Goal: Task Accomplishment & Management: Use online tool/utility

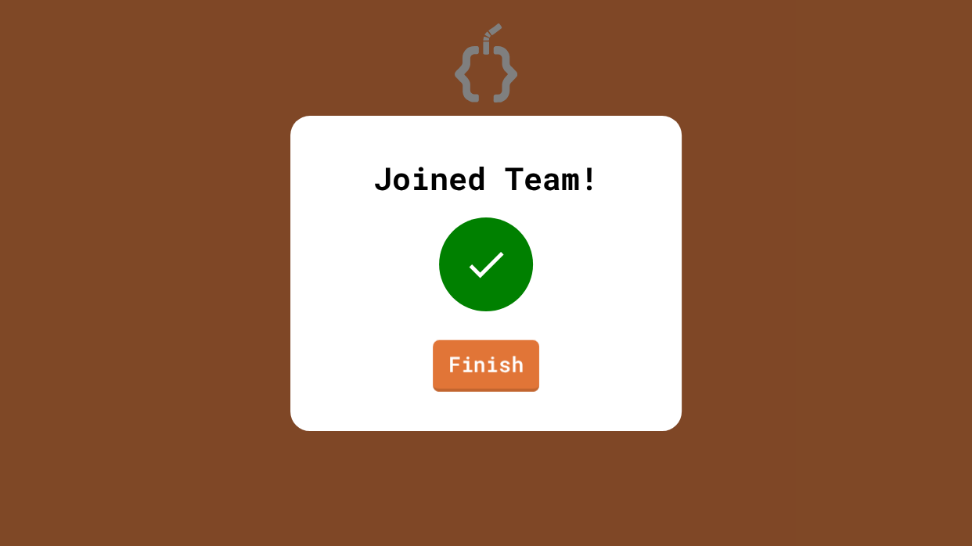
click at [444, 382] on link "Finish" at bounding box center [486, 366] width 106 height 52
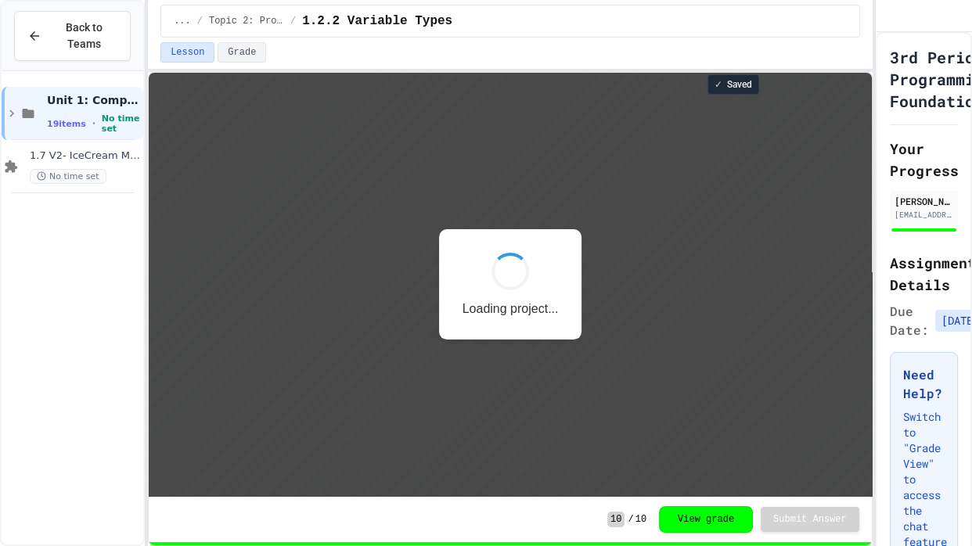
scroll to position [1, 0]
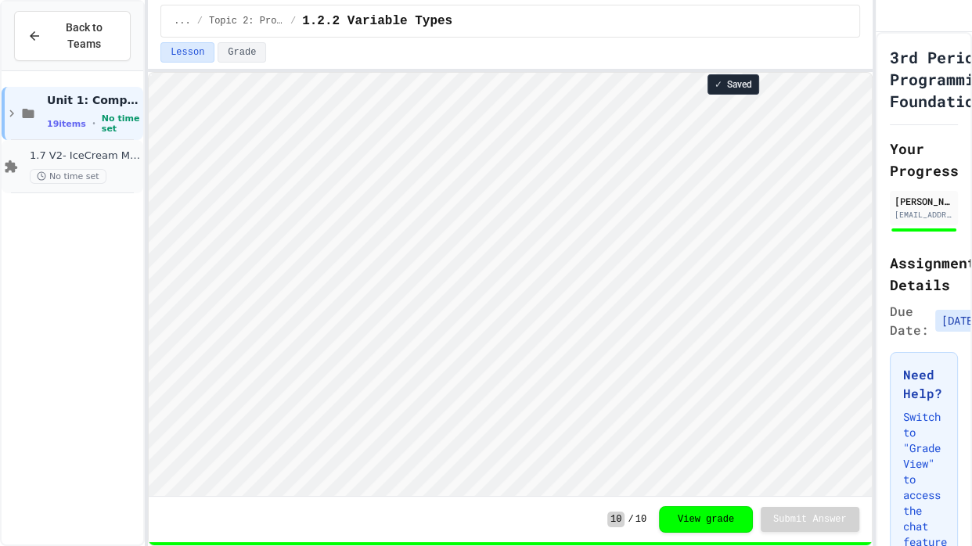
click at [106, 160] on span "1.7 V2- IceCream Machine Project" at bounding box center [85, 156] width 110 height 13
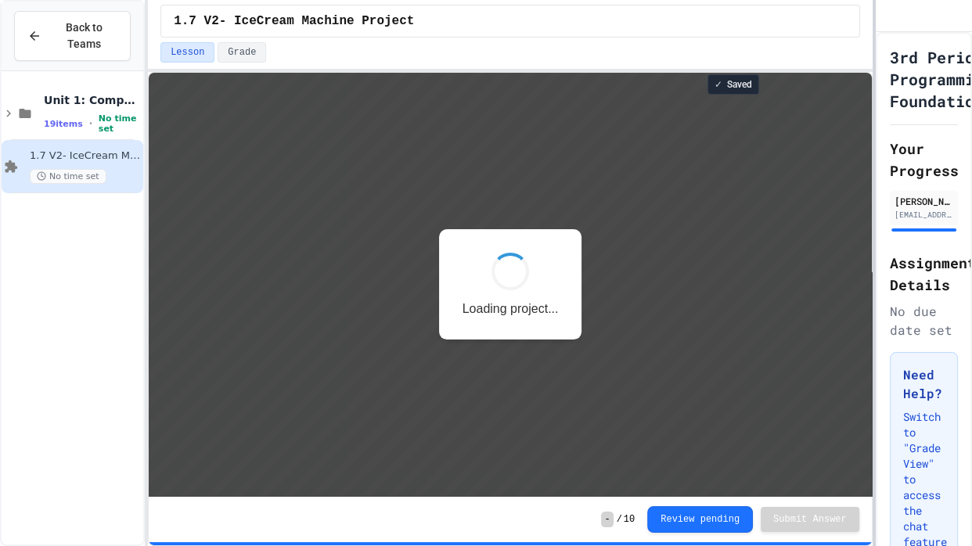
click at [971, 359] on div "Back to Teams Unit 1: Computational Thinking & Problem Solving 19 items • No ti…" at bounding box center [486, 273] width 972 height 546
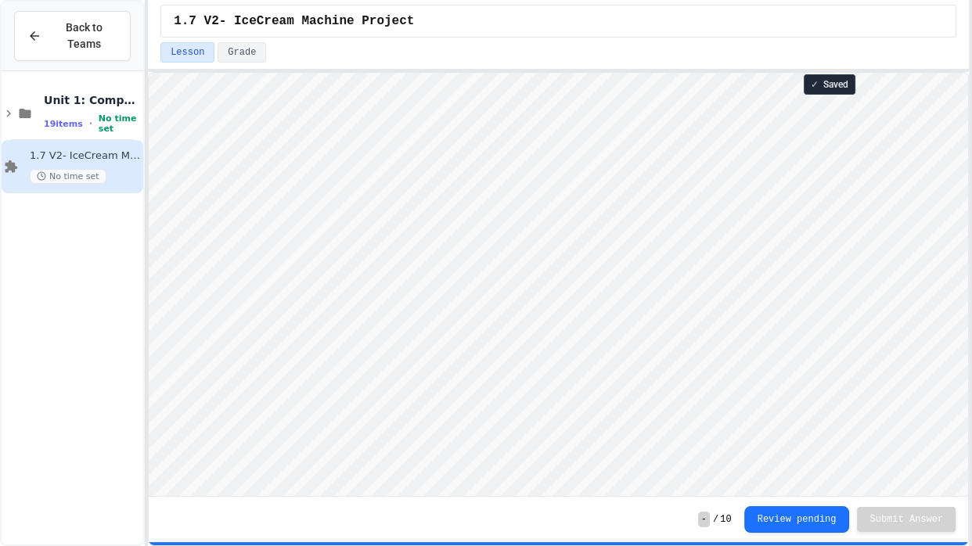
click at [111, 128] on span "No time set" at bounding box center [119, 124] width 41 height 20
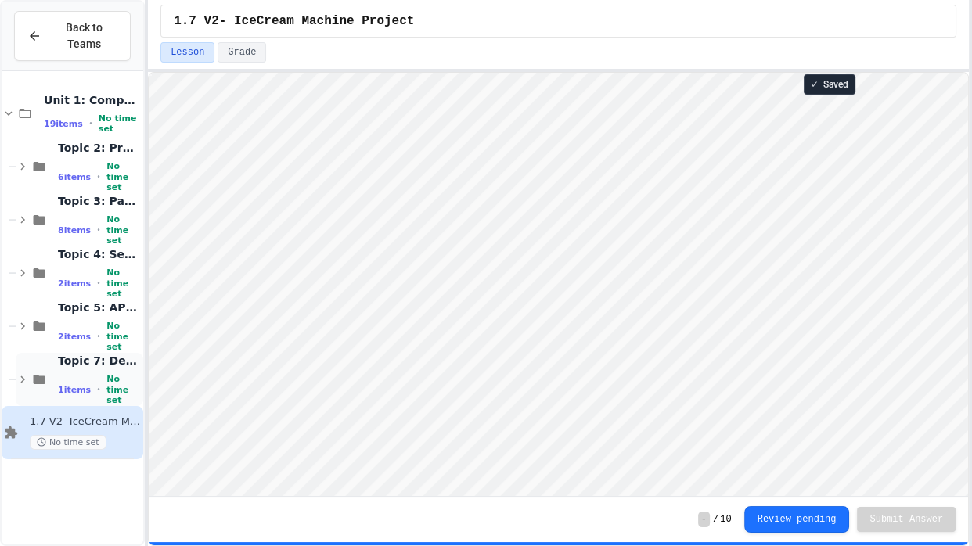
click at [114, 387] on span "No time set" at bounding box center [123, 389] width 34 height 31
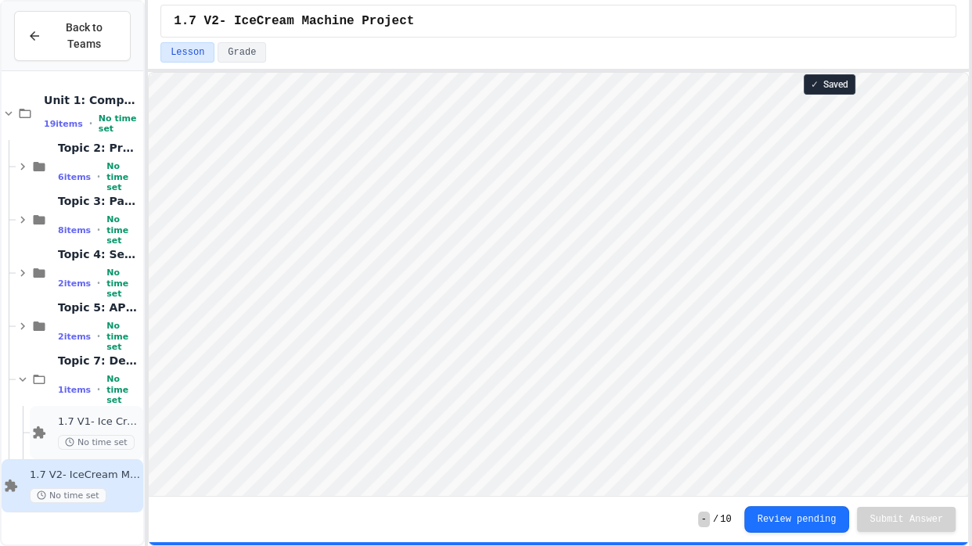
click at [124, 413] on div "1.7 V1- Ice Cream Machine No time set" at bounding box center [87, 432] width 114 height 53
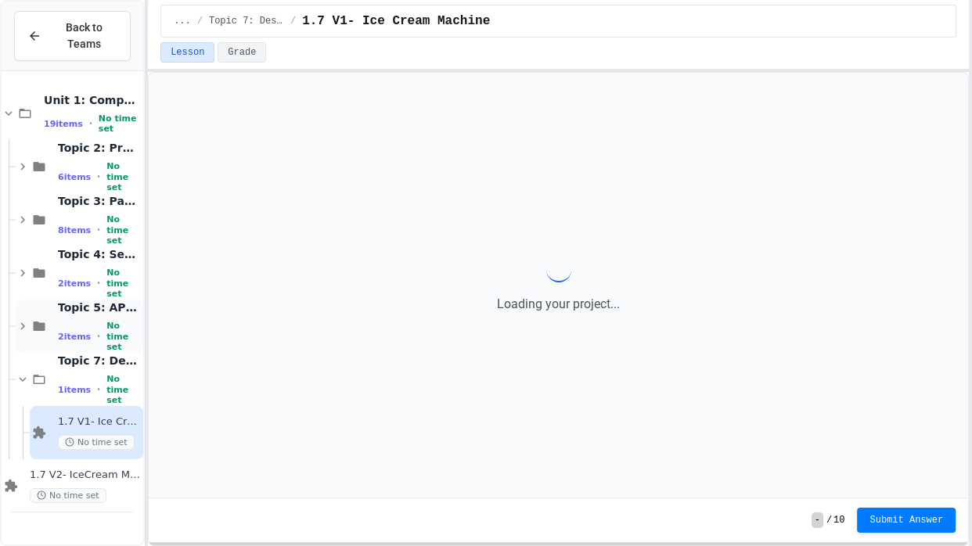
click at [106, 338] on span "No time set" at bounding box center [123, 336] width 34 height 31
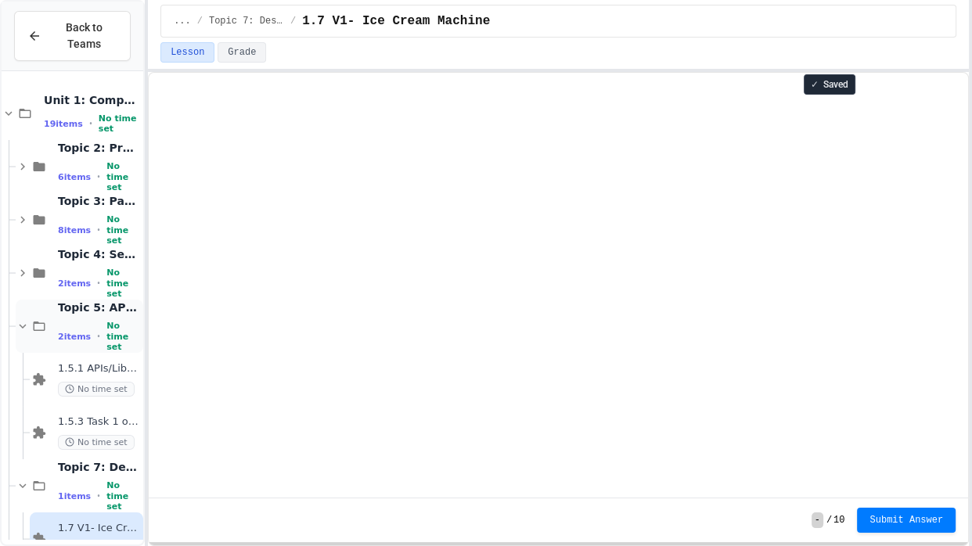
click at [106, 344] on span "No time set" at bounding box center [123, 336] width 34 height 31
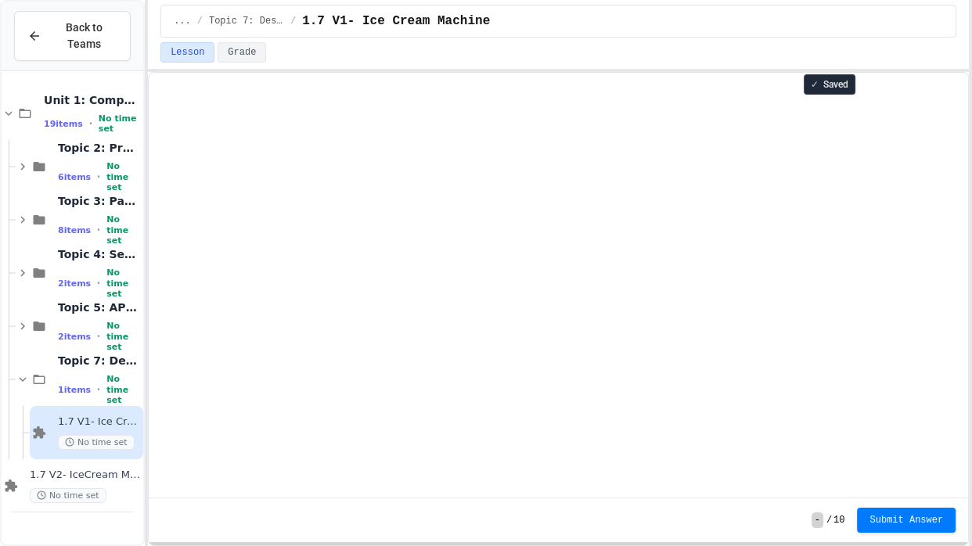
click at [106, 344] on span "No time set" at bounding box center [123, 336] width 34 height 31
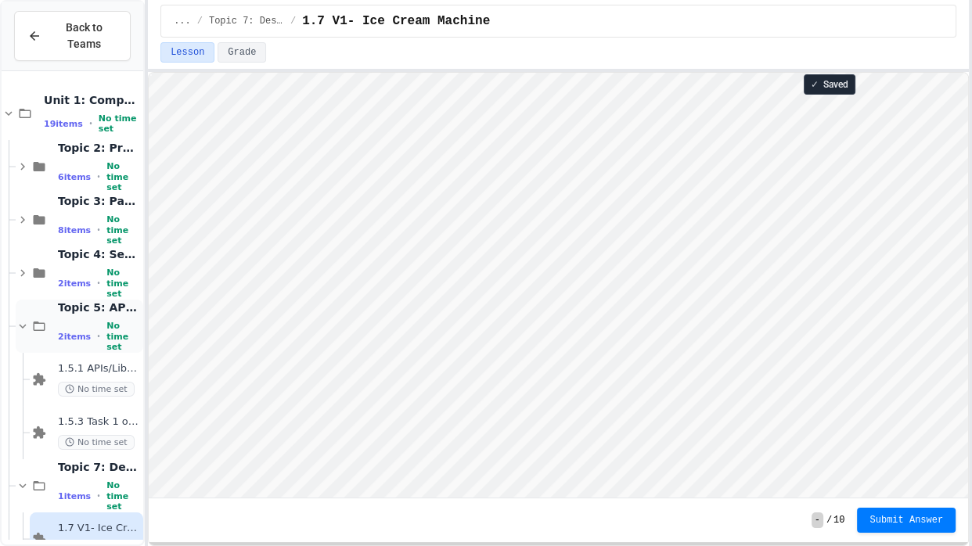
scroll to position [88, 0]
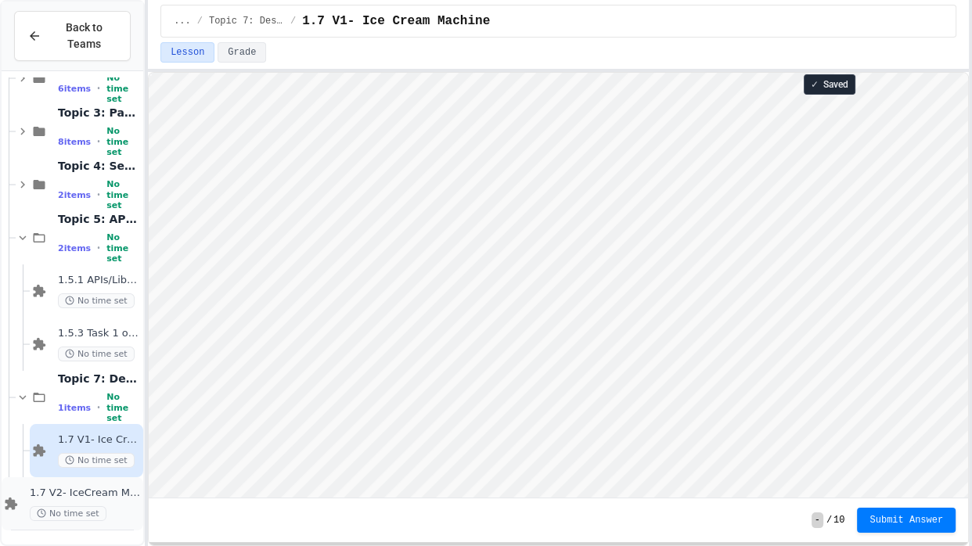
click at [100, 496] on span "1.7 V2- IceCream Machine Project" at bounding box center [85, 493] width 110 height 13
